Goal: Task Accomplishment & Management: Complete application form

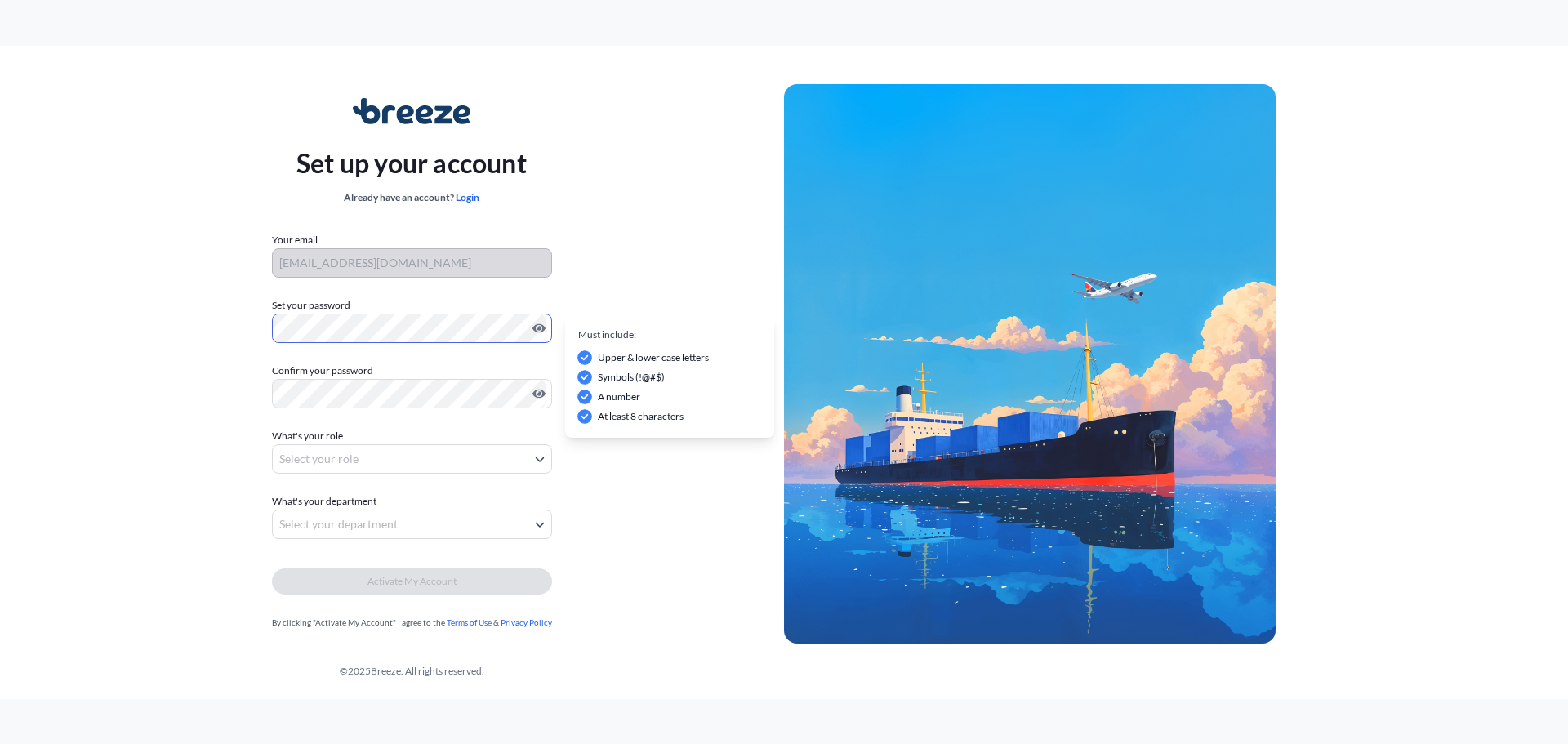
click at [543, 329] on div at bounding box center [412, 328] width 280 height 30
click at [17, 324] on div "Set up your account Already have an account? Login Your email [EMAIL_ADDRESS][D…" at bounding box center [784, 372] width 1568 height 653
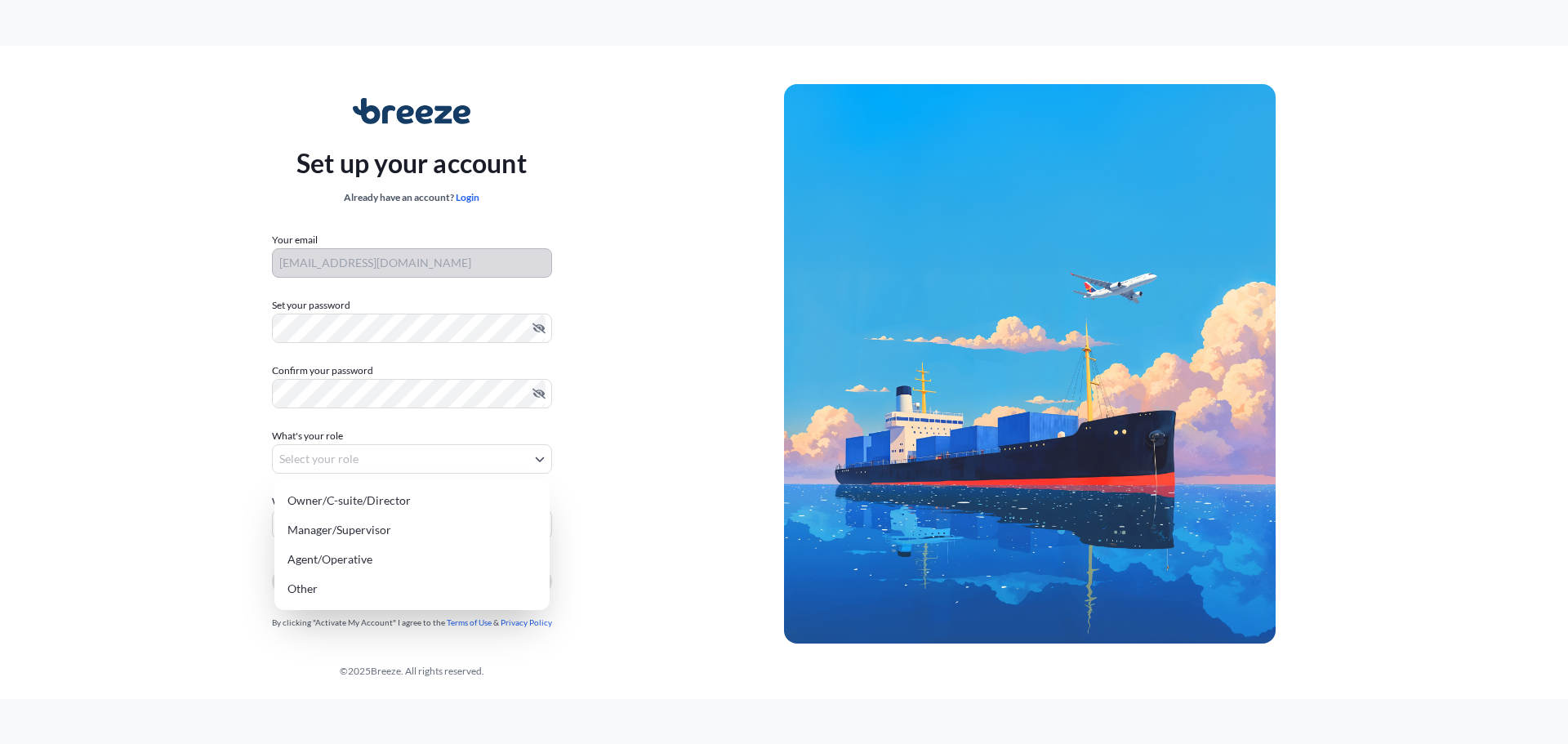
click at [537, 462] on body "Set up your account Already have an account? Login Your email [EMAIL_ADDRESS][D…" at bounding box center [784, 372] width 1568 height 744
click at [317, 560] on div "Agent/Operative" at bounding box center [412, 560] width 262 height 30
select select "agent/operative"
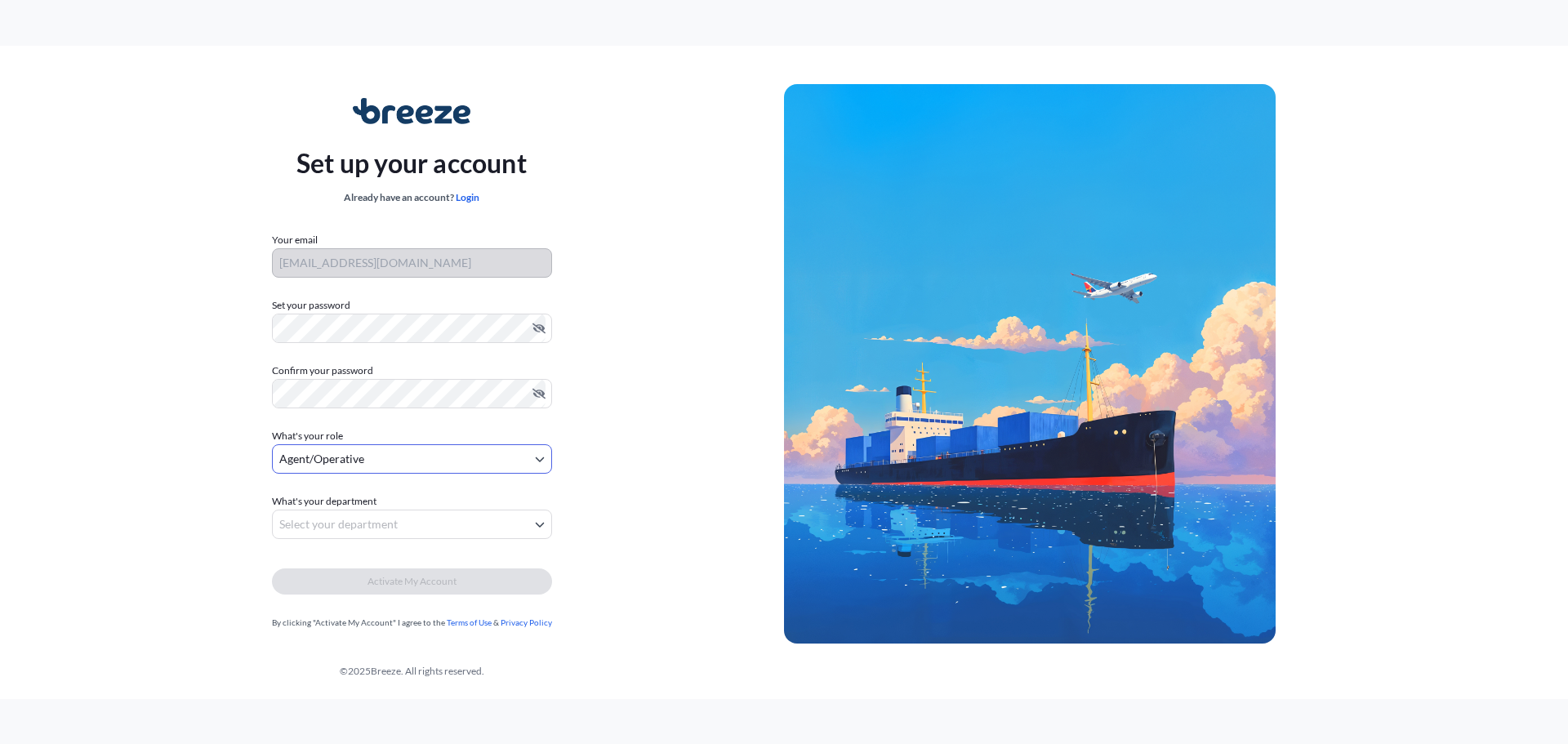
click at [402, 527] on body "Set up your account Already have an account? Login Your email [EMAIL_ADDRESS][D…" at bounding box center [784, 372] width 1568 height 744
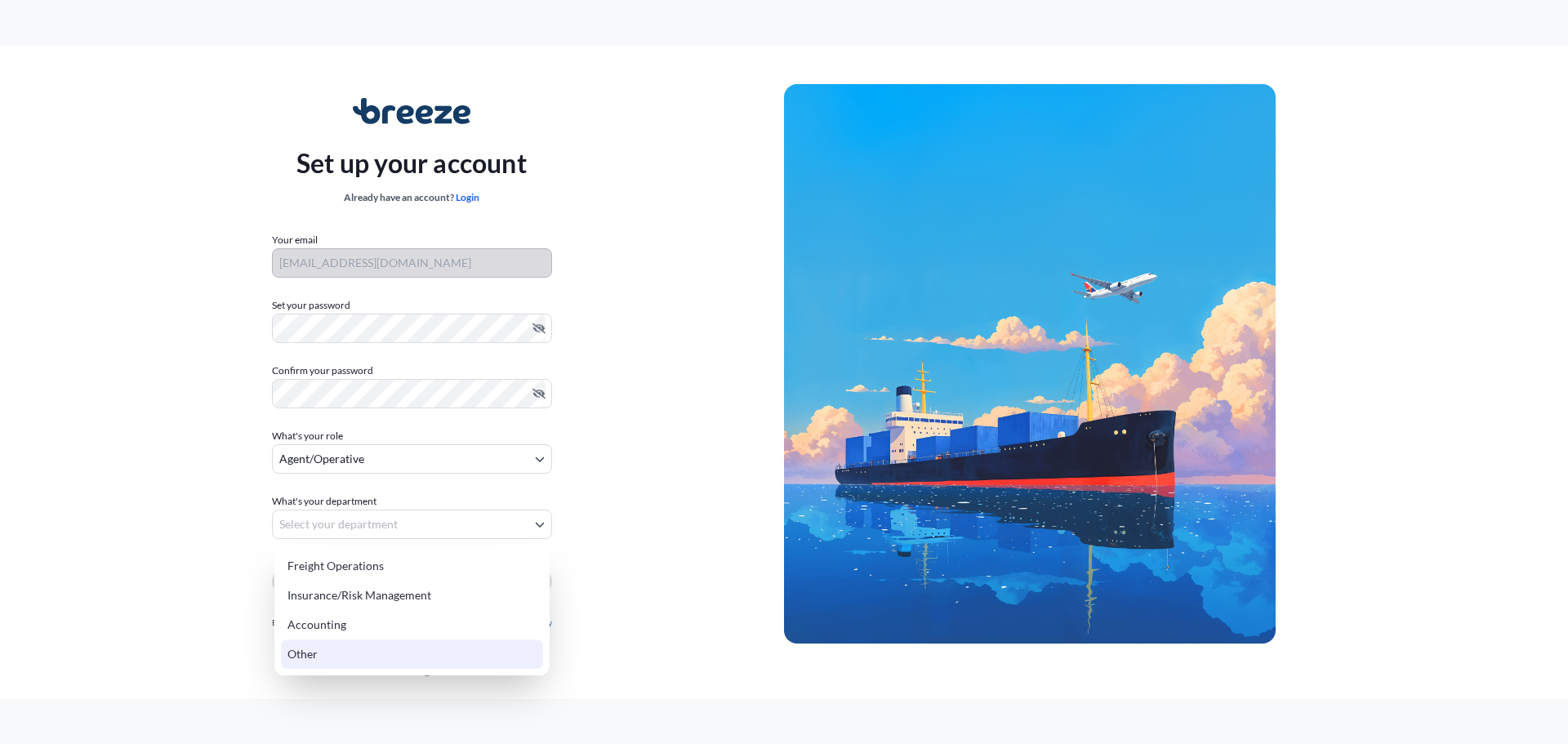
click at [310, 654] on div "Other" at bounding box center [412, 654] width 262 height 30
select select "other"
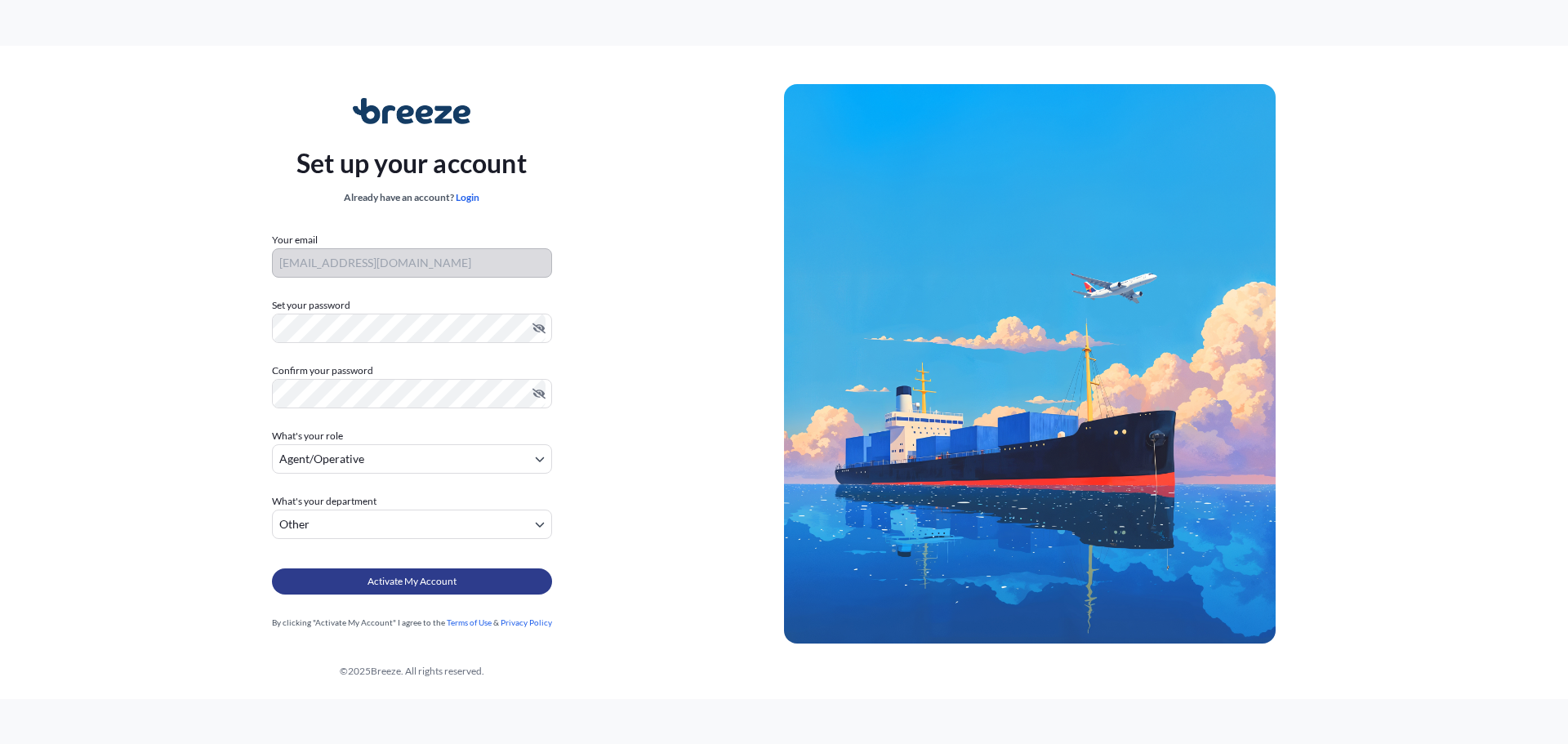
click at [389, 581] on span "Activate My Account" at bounding box center [412, 581] width 89 height 17
